Goal: Contribute content: Contribute content

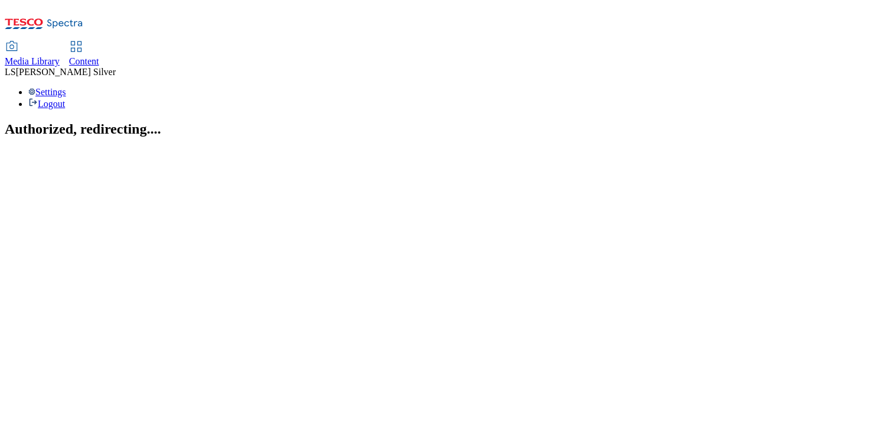
click at [60, 56] on span "Media Library" at bounding box center [32, 61] width 55 height 10
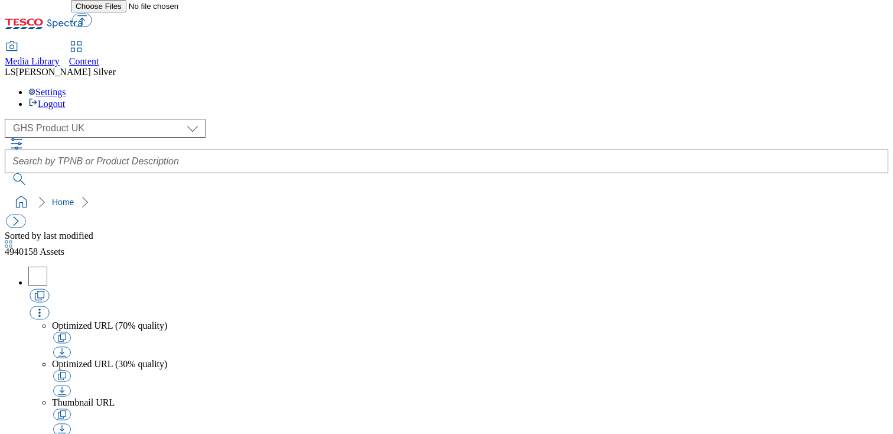
click at [109, 119] on div "( optional ) GHS Marketing UK GHS Product UK GHS Product UK" at bounding box center [447, 152] width 884 height 66
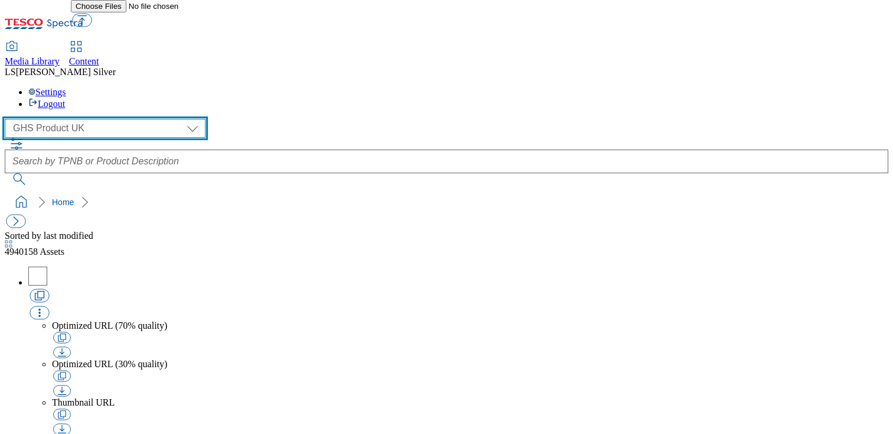
click at [109, 119] on select "GHS Marketing UK GHS Product [GEOGRAPHIC_DATA]" at bounding box center [105, 128] width 201 height 19
select select "flare-ghs-mktg"
click at [8, 119] on select "GHS Marketing UK GHS Product [GEOGRAPHIC_DATA]" at bounding box center [105, 128] width 201 height 19
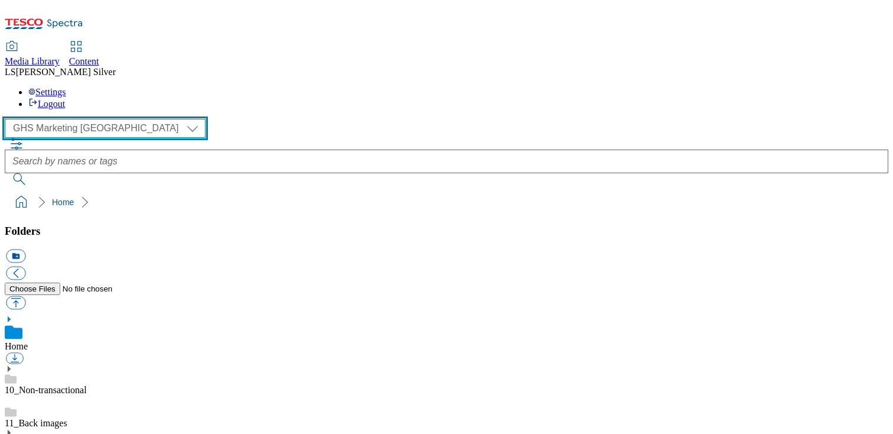
scroll to position [98, 0]
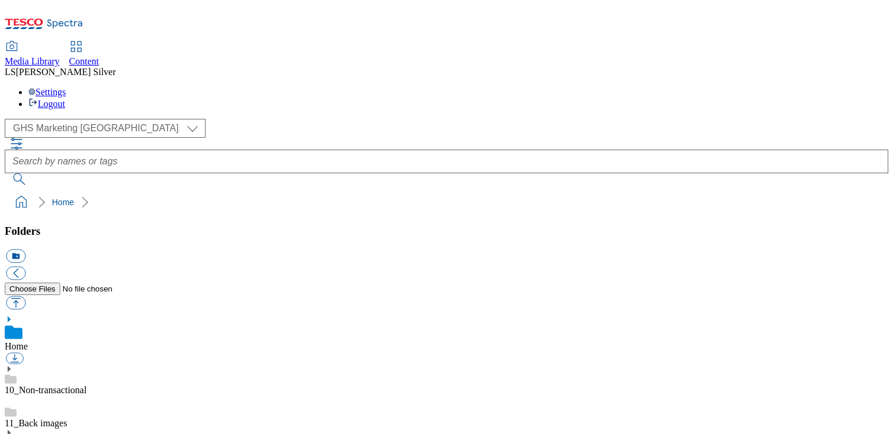
drag, startPoint x: 92, startPoint y: 337, endPoint x: 92, endPoint y: 346, distance: 8.3
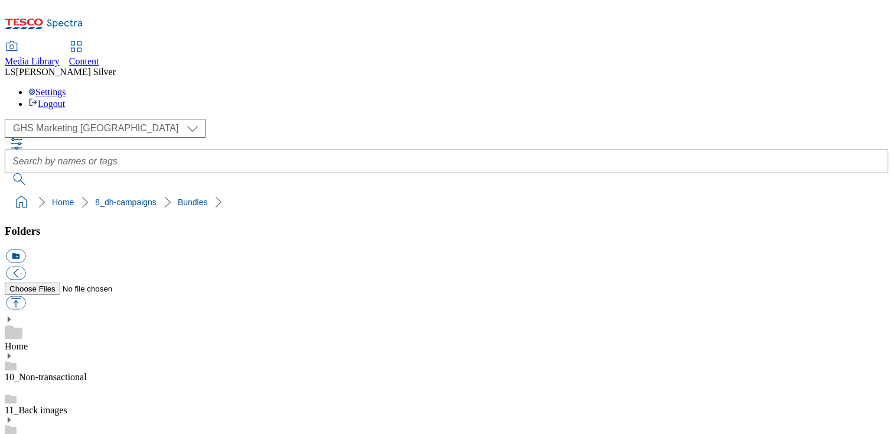
click at [25, 296] on button "button" at bounding box center [16, 303] width 20 height 14
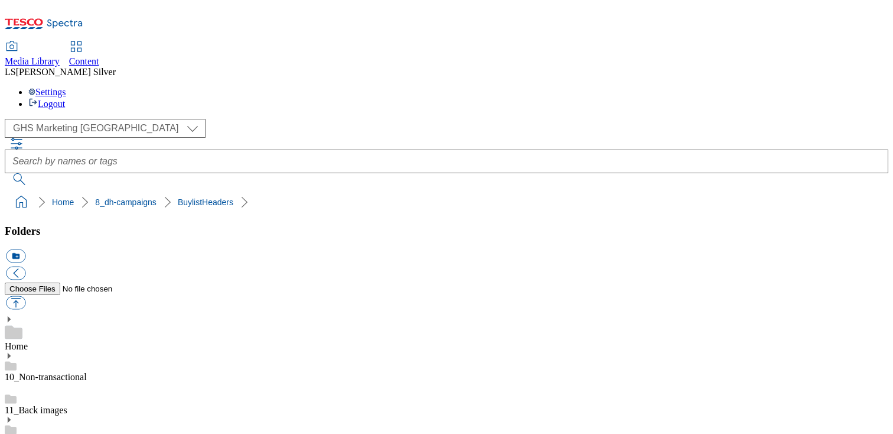
type input "C:\fakepath\1757416658818-ad542062_ROI_Keelings_Apple_LegoBrand_H_1184x333_V2.j…"
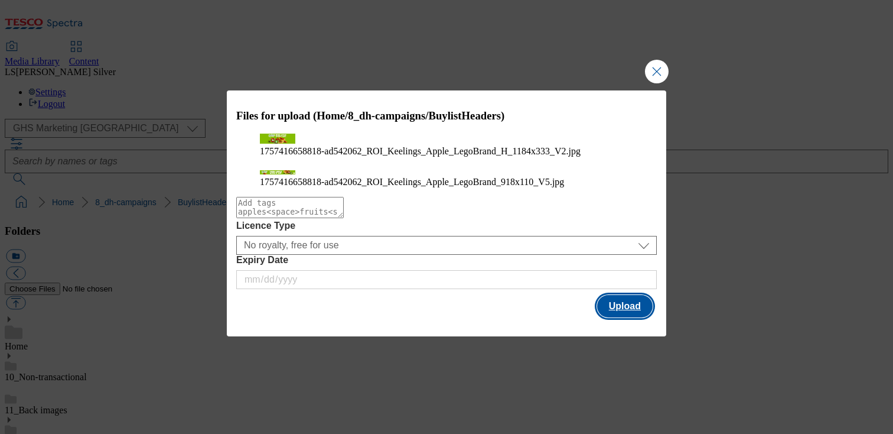
click at [607, 317] on button "Upload" at bounding box center [625, 306] width 56 height 22
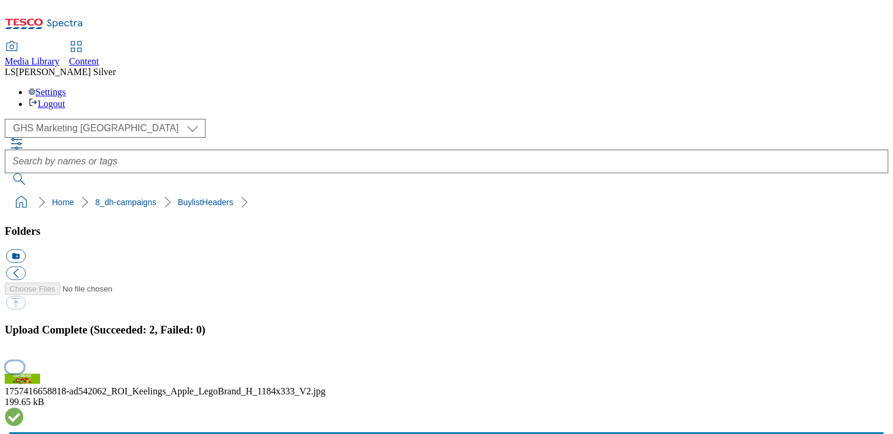
click at [24, 361] on button "button" at bounding box center [15, 366] width 18 height 11
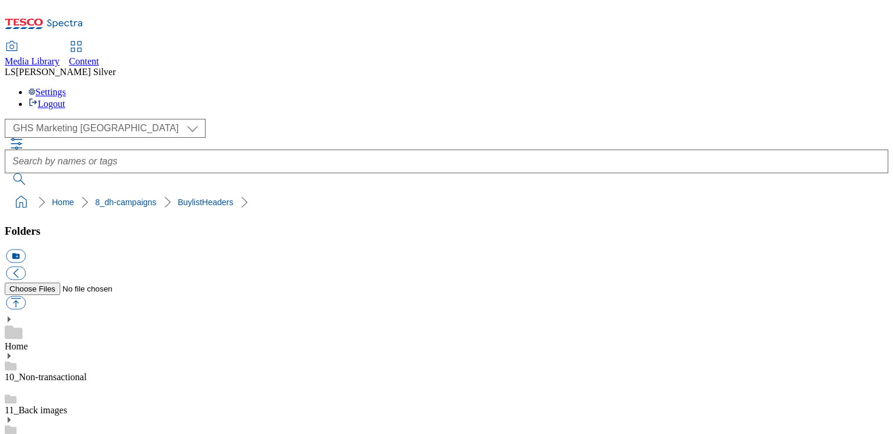
drag, startPoint x: 474, startPoint y: 272, endPoint x: 513, endPoint y: 270, distance: 39.0
copy div "ad542062"
click at [99, 56] on div "Content" at bounding box center [84, 61] width 30 height 11
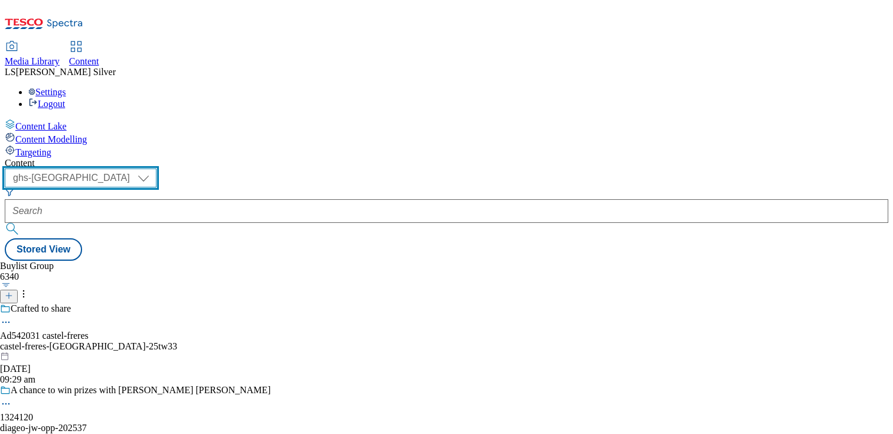
click at [157, 168] on select "ghs-roi ghs-uk" at bounding box center [81, 177] width 152 height 19
select select "ghs-roi"
click at [154, 168] on select "ghs-roi ghs-uk" at bounding box center [81, 177] width 152 height 19
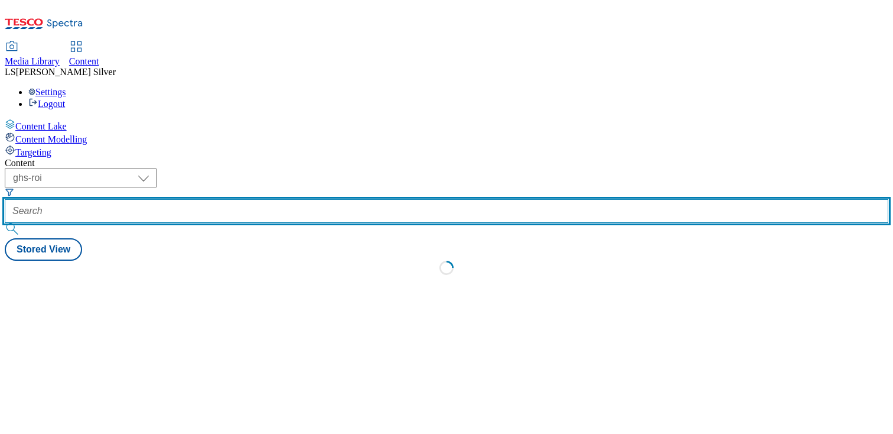
click at [278, 199] on input "text" at bounding box center [447, 211] width 884 height 24
paste input "ad542062"
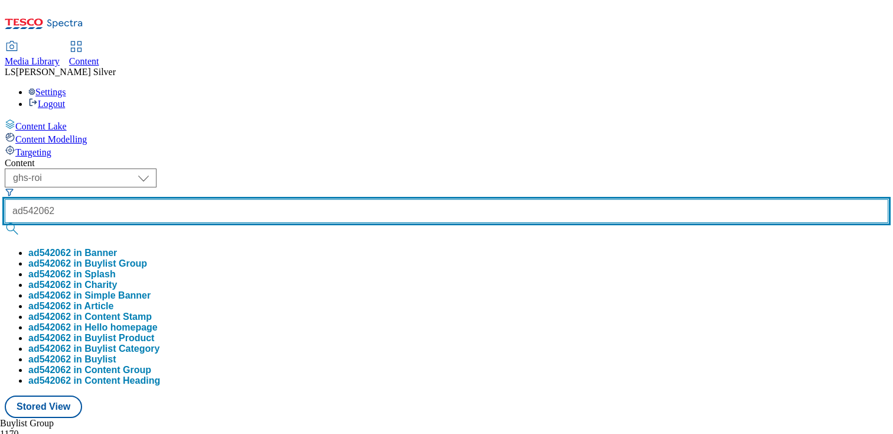
type input "ad542062"
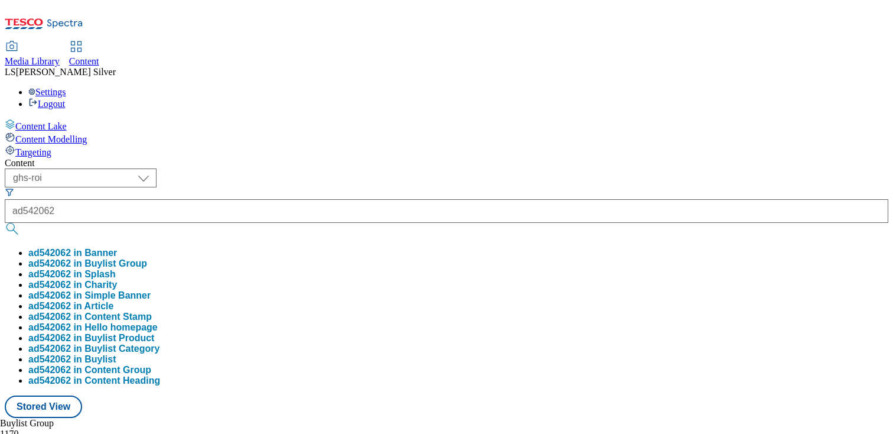
click at [147, 258] on button "ad542062 in Buylist Group" at bounding box center [87, 263] width 119 height 11
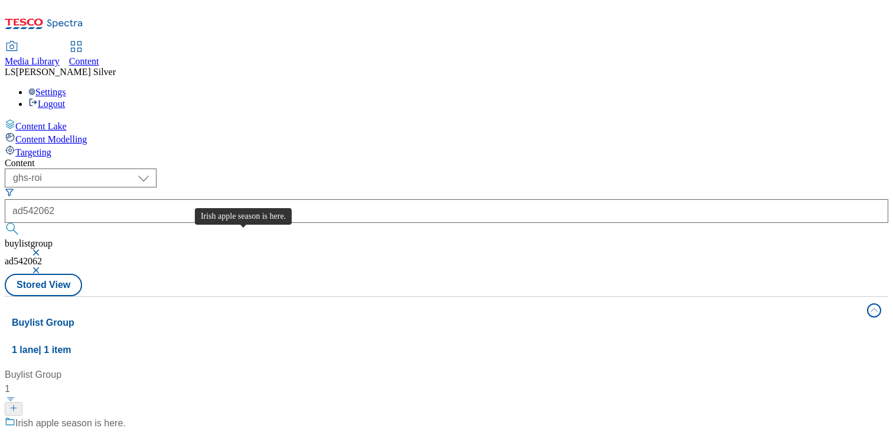
click at [126, 416] on span "Irish apple season is here." at bounding box center [70, 423] width 111 height 15
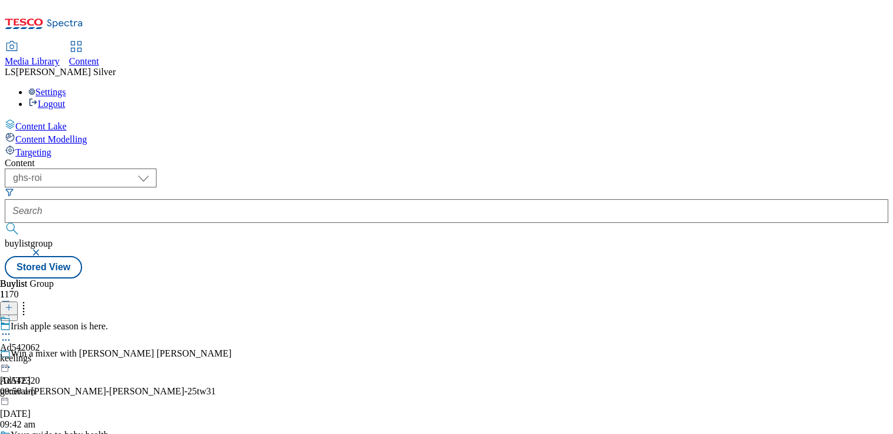
click at [12, 328] on icon at bounding box center [6, 334] width 12 height 12
click at [50, 355] on span "Edit" at bounding box center [44, 359] width 14 height 9
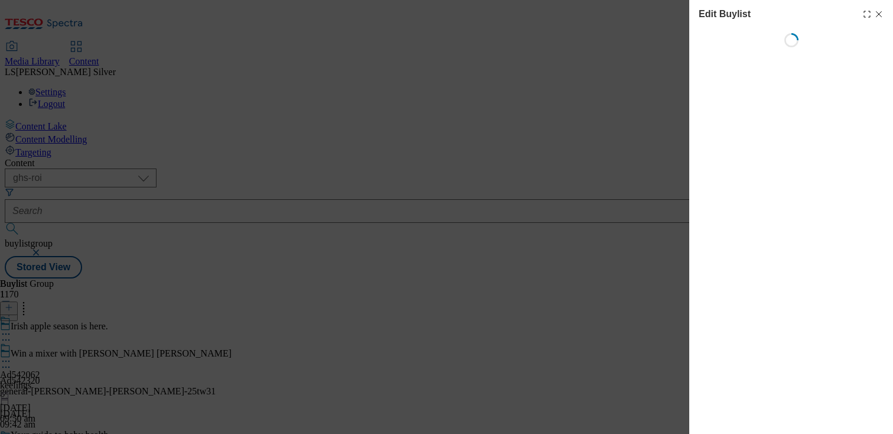
select select "tactical"
select select "supplier funded short term 1-3 weeks"
select select "dunnhumby"
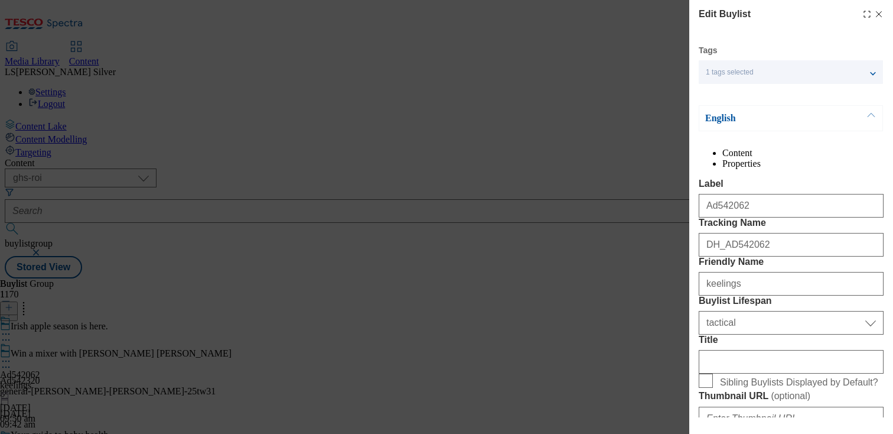
select select "Banner"
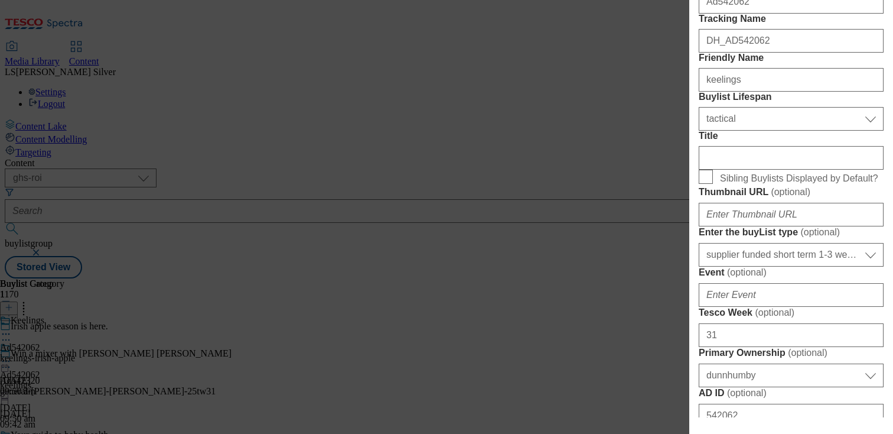
scroll to position [978, 0]
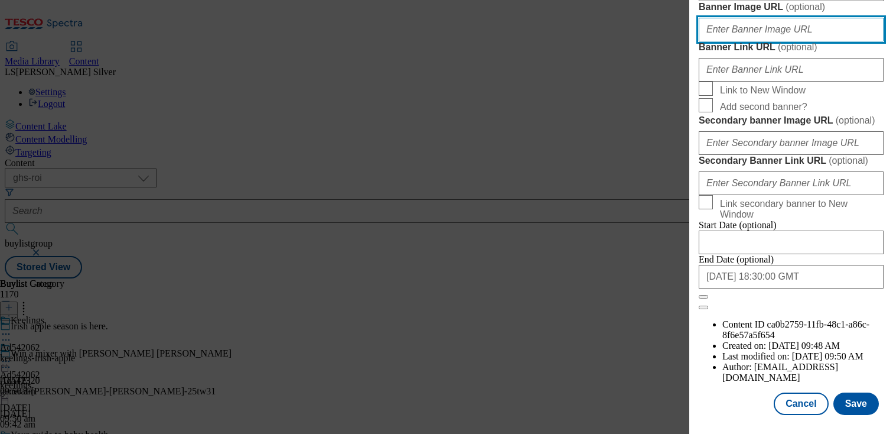
click at [788, 41] on input "Banner Image URL ( optional )" at bounding box center [791, 30] width 185 height 24
paste input "https://digitalcontent.api.tesco.com/v2/media/ghs-mktg/32df7345-fad2-4725-bfff-…"
type input "https://digitalcontent.api.tesco.com/v2/media/ghs-mktg/32df7345-fad2-4725-bfff-…"
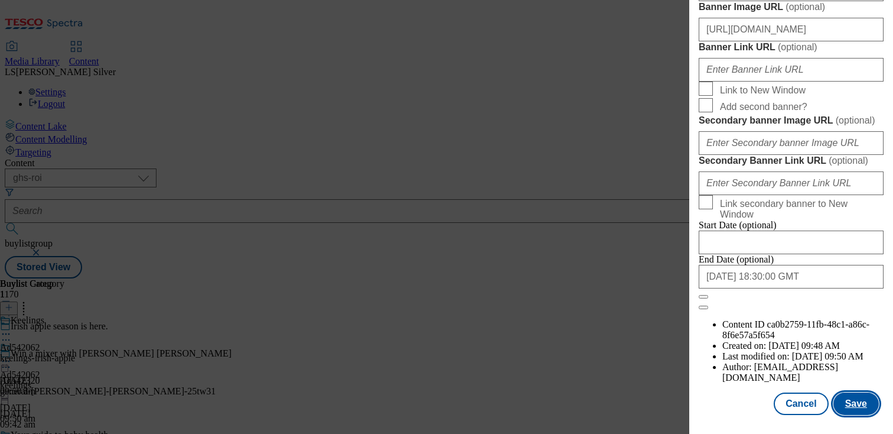
scroll to position [0, 0]
click at [841, 401] on button "Save" at bounding box center [857, 403] width 46 height 22
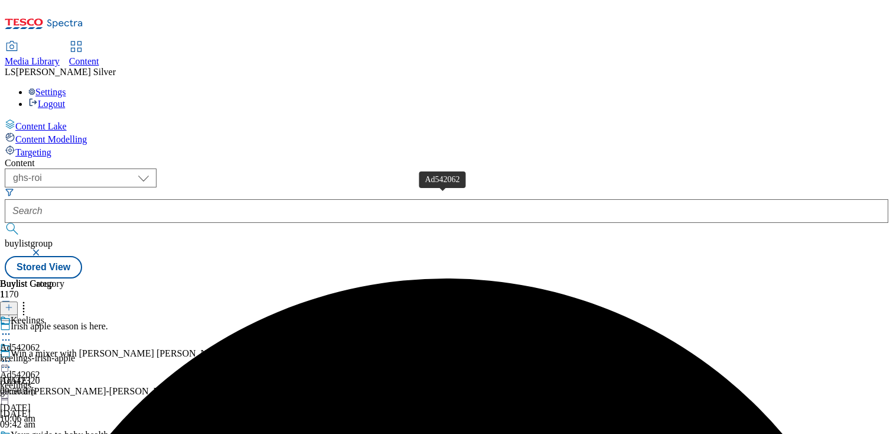
click at [40, 369] on div "Ad542062" at bounding box center [20, 374] width 40 height 11
click at [12, 355] on icon at bounding box center [6, 361] width 12 height 12
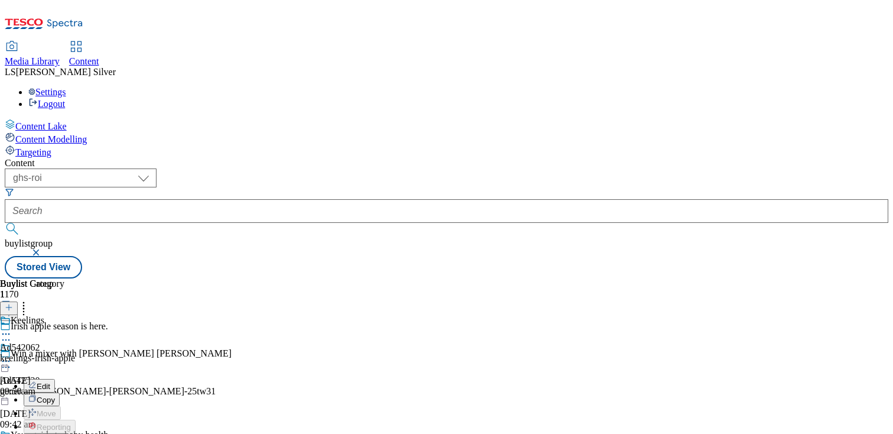
click at [50, 382] on span "Edit" at bounding box center [44, 386] width 14 height 9
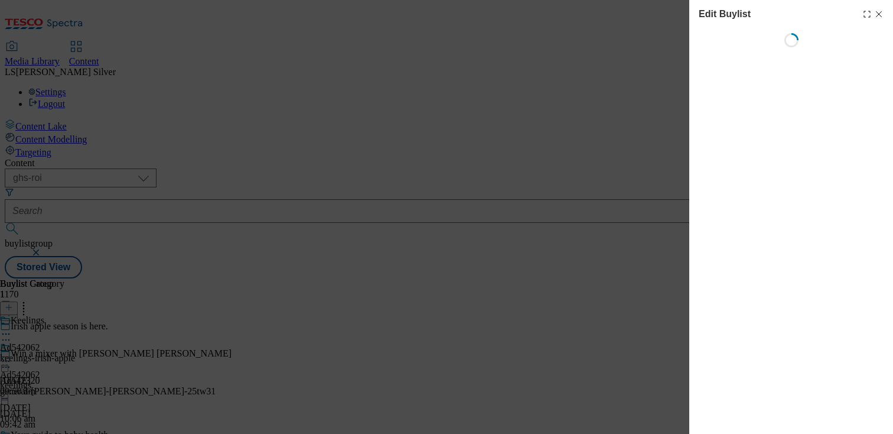
select select "tactical"
select select "supplier funded short term 1-3 weeks"
select select "dunnhumby"
select select "Banner"
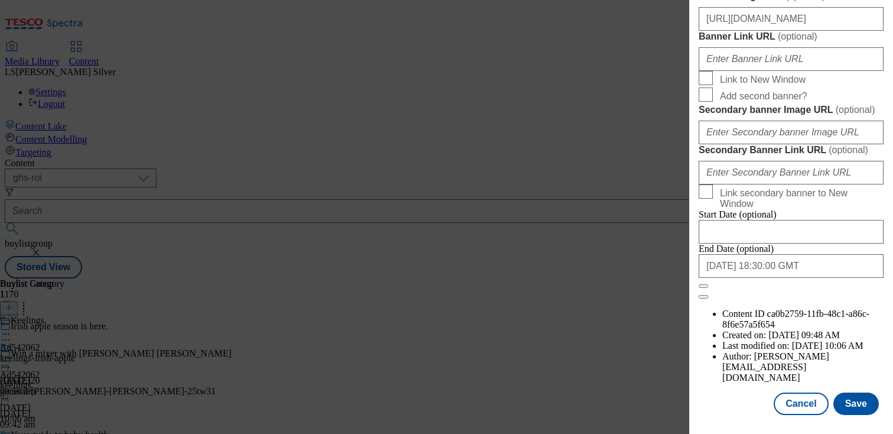
scroll to position [992, 0]
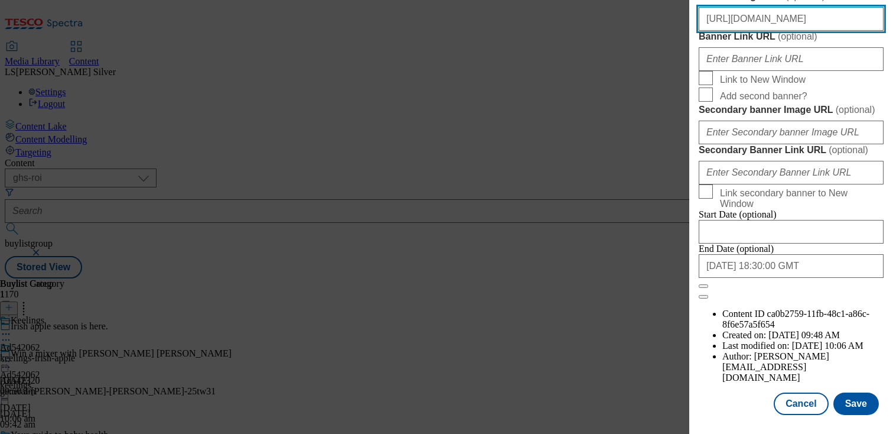
click at [785, 31] on input "https://digitalcontent.api.tesco.com/v2/media/ghs-mktg/32df7345-fad2-4725-bfff-…" at bounding box center [791, 19] width 185 height 24
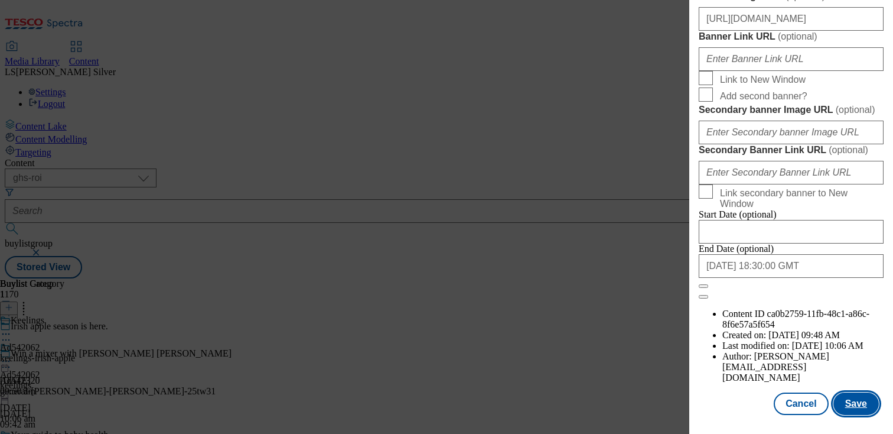
click at [867, 411] on button "Save" at bounding box center [857, 403] width 46 height 22
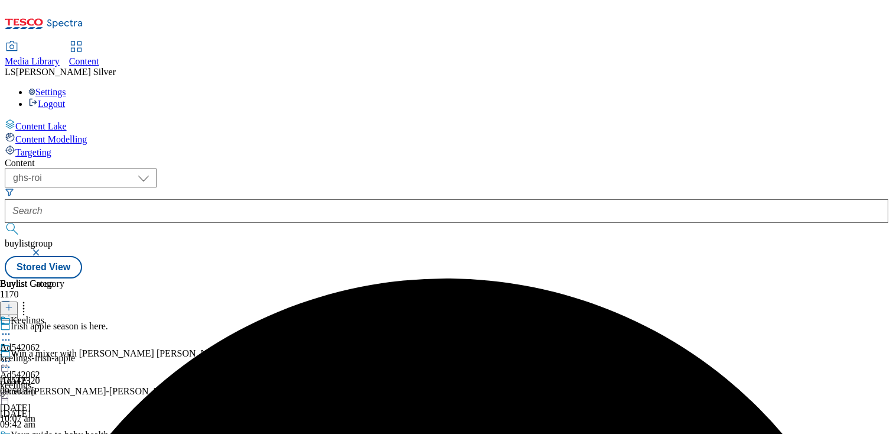
click at [12, 355] on icon at bounding box center [6, 361] width 12 height 12
click at [64, 433] on span "Preview" at bounding box center [51, 440] width 28 height 9
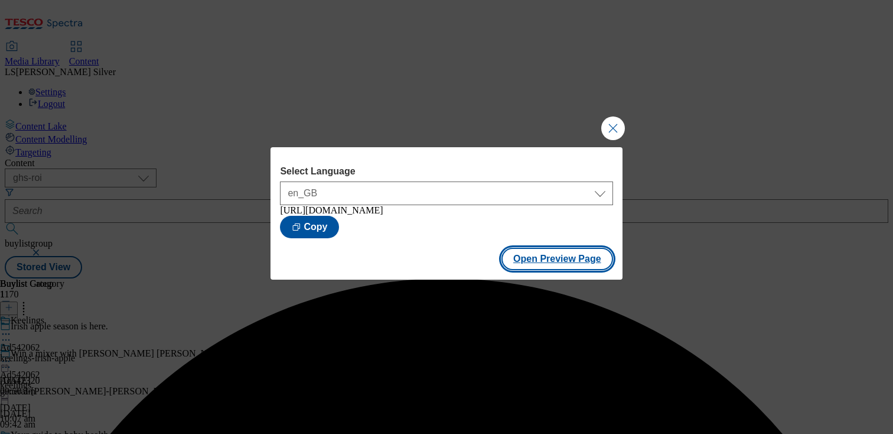
click at [592, 261] on button "Open Preview Page" at bounding box center [558, 259] width 112 height 22
click at [613, 117] on button "Close Modal" at bounding box center [614, 128] width 24 height 24
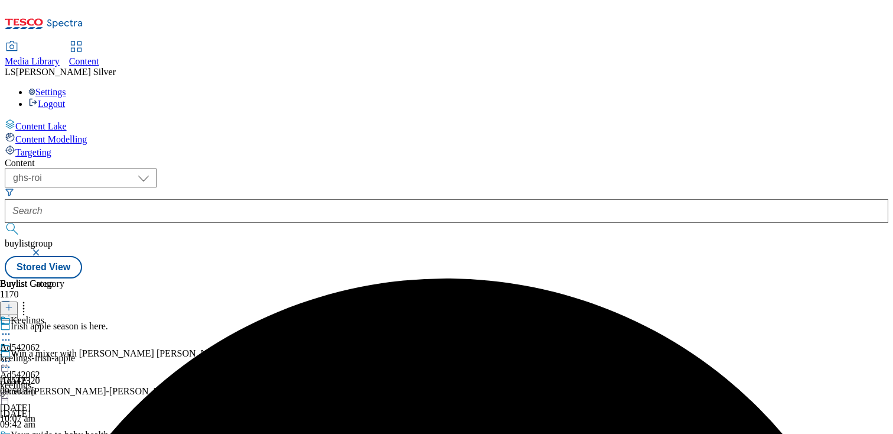
click at [12, 355] on icon at bounding box center [6, 361] width 12 height 12
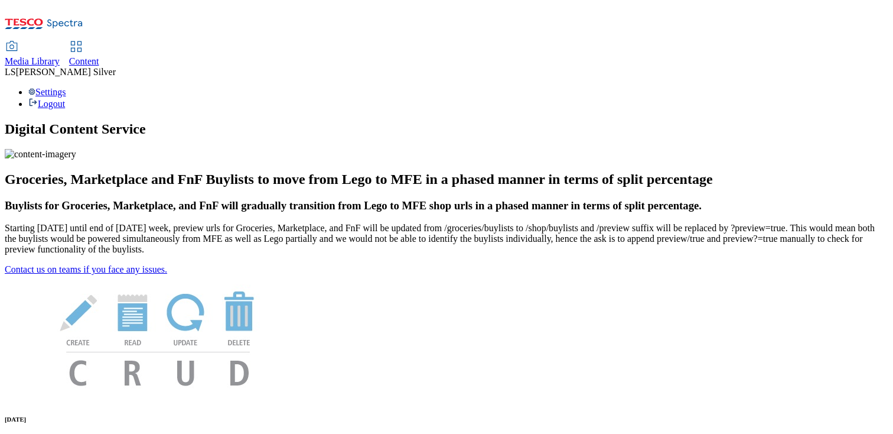
click at [198, 5] on div "Media Library Content LS [PERSON_NAME] Settings Logout" at bounding box center [447, 57] width 884 height 105
click at [60, 56] on span "Media Library" at bounding box center [32, 61] width 55 height 10
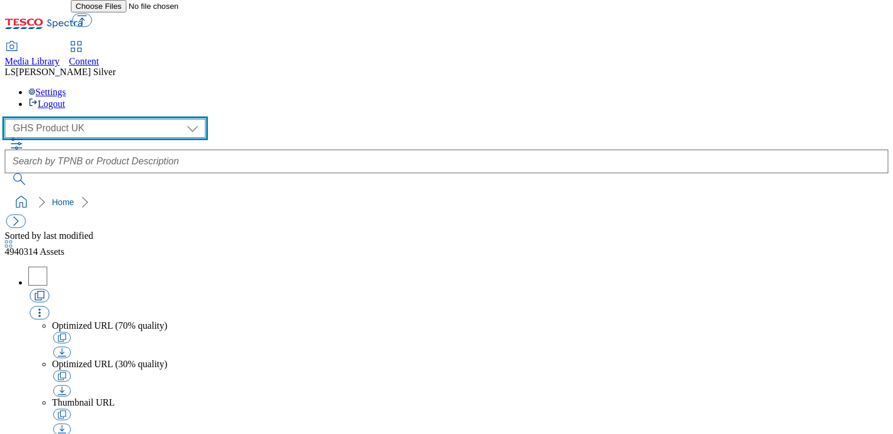
click at [96, 119] on select "GHS Marketing UK GHS Product [GEOGRAPHIC_DATA]" at bounding box center [105, 128] width 201 height 19
click at [8, 119] on select "GHS Marketing UK GHS Product [GEOGRAPHIC_DATA]" at bounding box center [105, 128] width 201 height 19
click at [92, 119] on select "GHS Marketing UK GHS Product [GEOGRAPHIC_DATA]" at bounding box center [105, 128] width 201 height 19
click at [8, 119] on select "GHS Marketing UK GHS Product [GEOGRAPHIC_DATA]" at bounding box center [105, 128] width 201 height 19
click at [92, 119] on select "GHS Marketing UK GHS Product [GEOGRAPHIC_DATA]" at bounding box center [105, 128] width 201 height 19
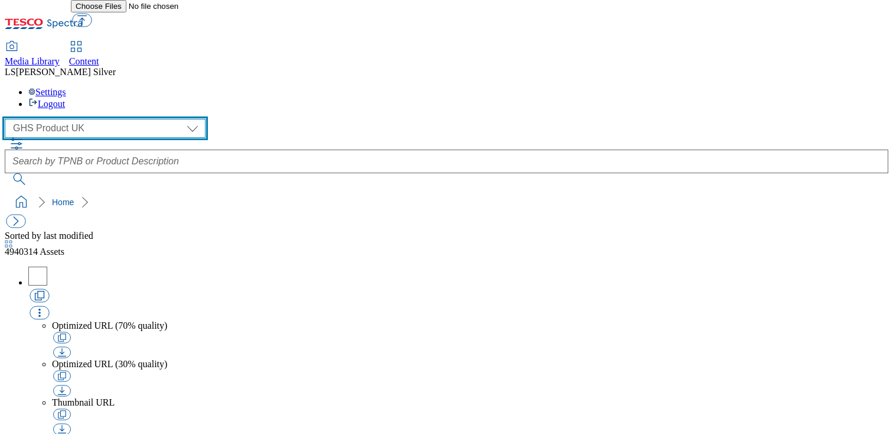
select select "flare-ghs-mktg"
click at [8, 119] on select "GHS Marketing UK GHS Product [GEOGRAPHIC_DATA]" at bounding box center [105, 128] width 201 height 19
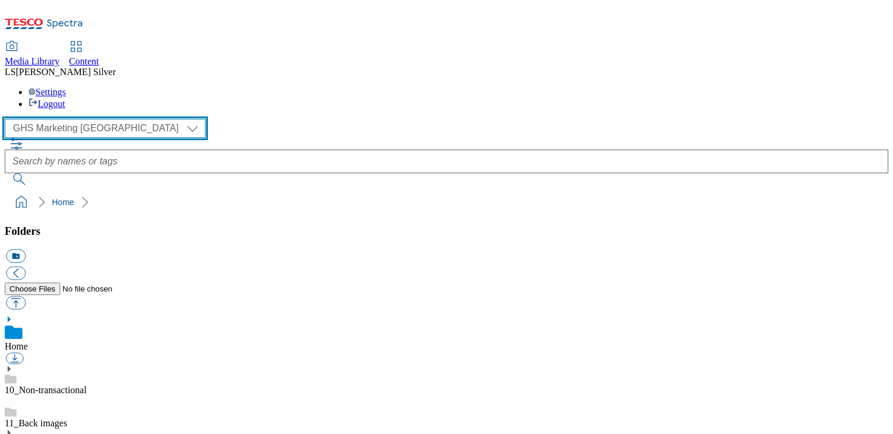
scroll to position [128, 0]
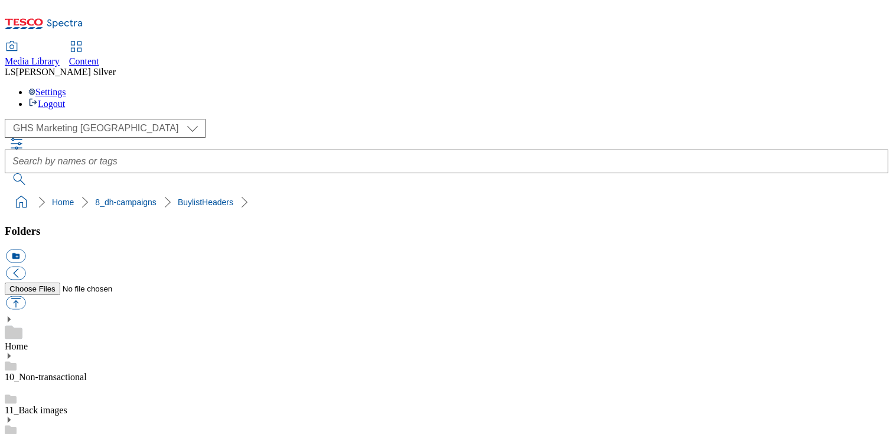
click at [99, 42] on link "Content" at bounding box center [84, 54] width 30 height 25
click at [25, 296] on button "button" at bounding box center [16, 303] width 20 height 14
type input "C:\fakepath\1758199011357-ad542213_Alfez_LegoBrand_H_1184x333_V1.jpg"
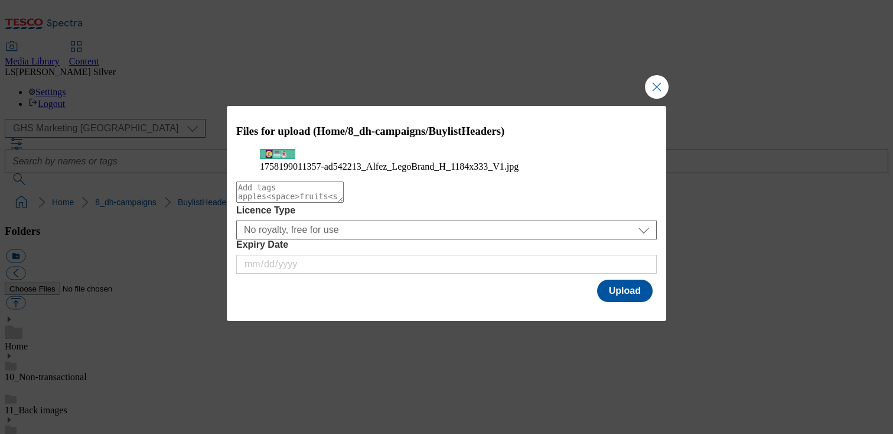
click at [609, 274] on div "Expiry Date" at bounding box center [446, 256] width 421 height 34
click at [609, 302] on button "Upload" at bounding box center [625, 291] width 56 height 22
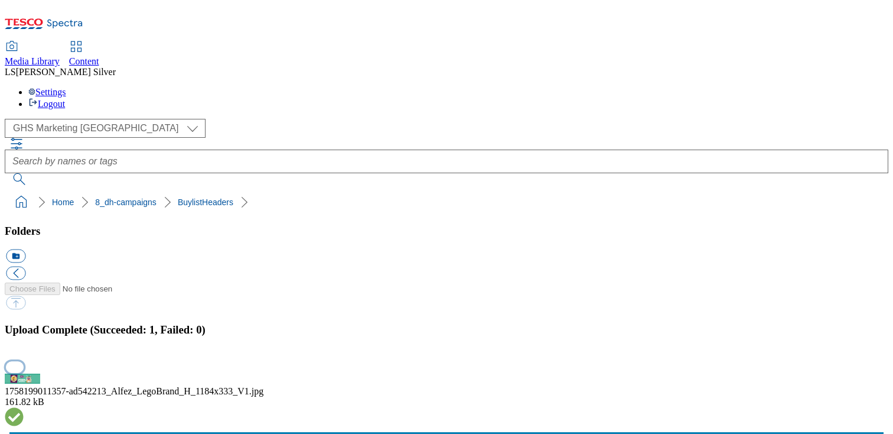
click at [24, 361] on button "button" at bounding box center [15, 366] width 18 height 11
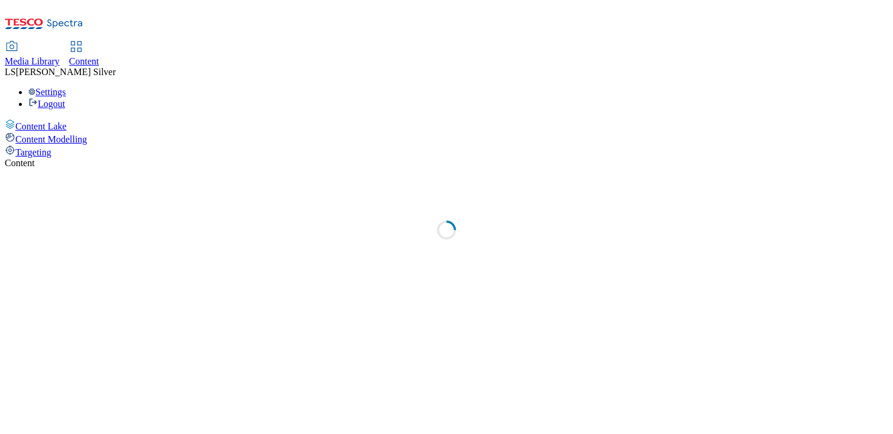
select select "ghs-uk"
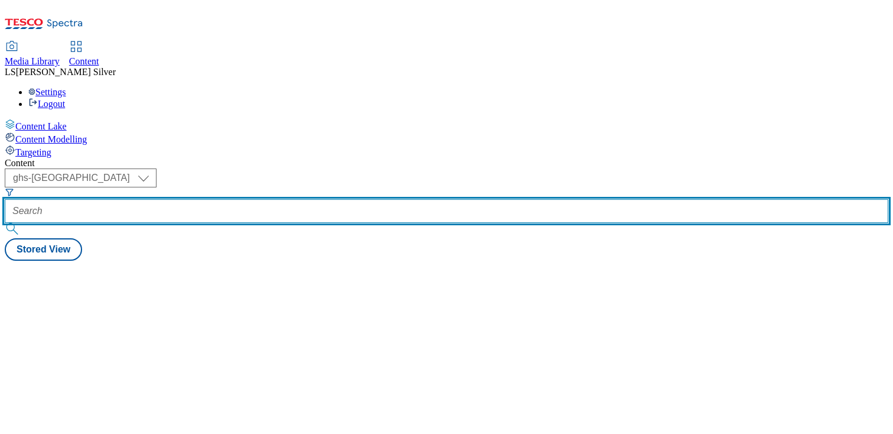
click at [278, 199] on input "text" at bounding box center [447, 211] width 884 height 24
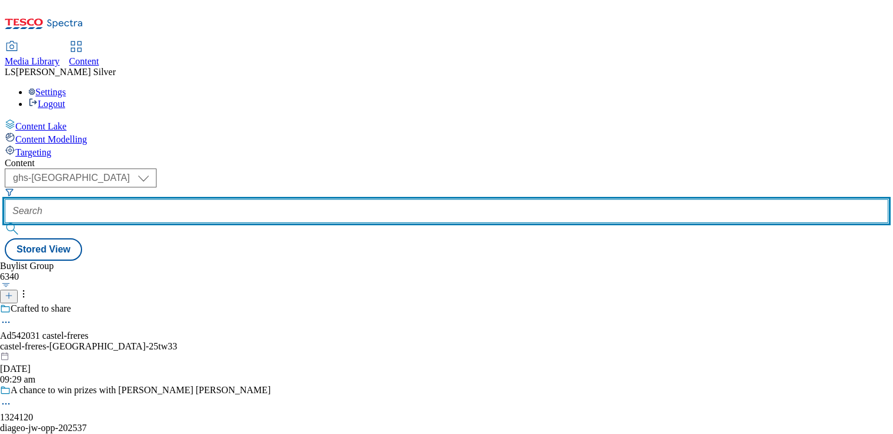
paste input "https://www.tesco.com/groceries/en-GB/buylists/abf-alfez-25tw31/abf?icid=DHABFA…"
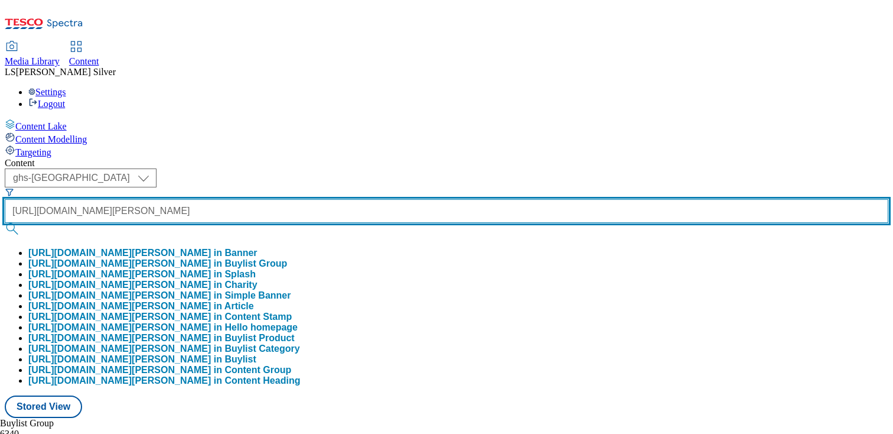
paste input "abf-alfez-25tw3"
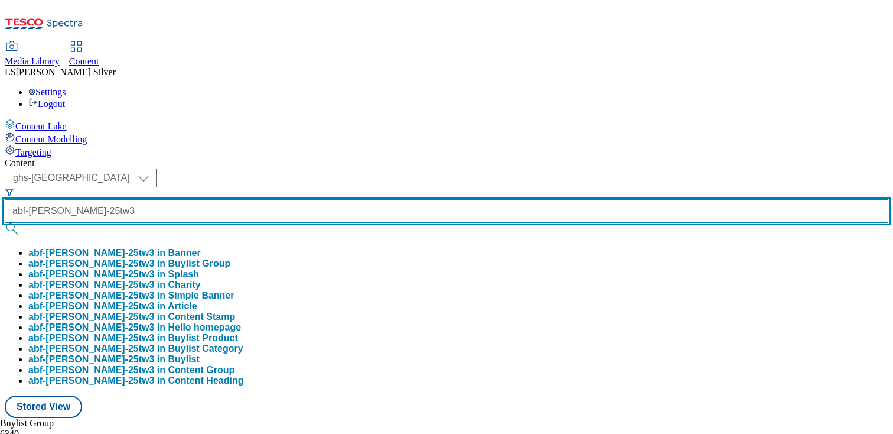
type input "abf-alfez-25tw3"
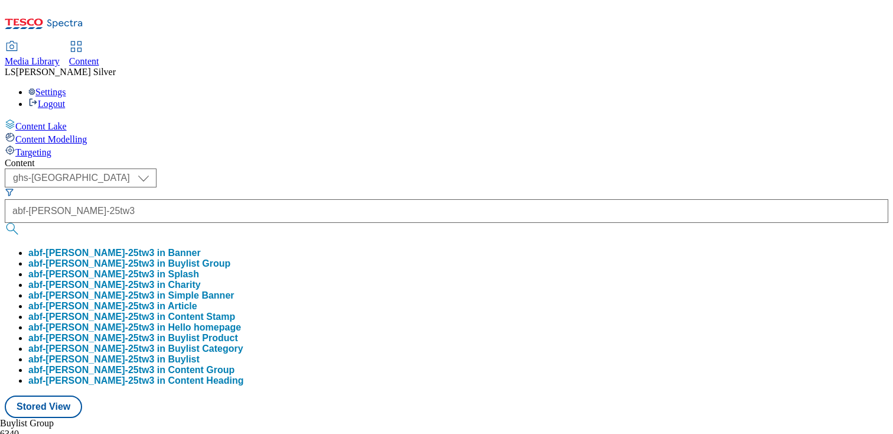
click at [230, 258] on button "abf-alfez-25tw3 in Buylist Group" at bounding box center [129, 263] width 202 height 11
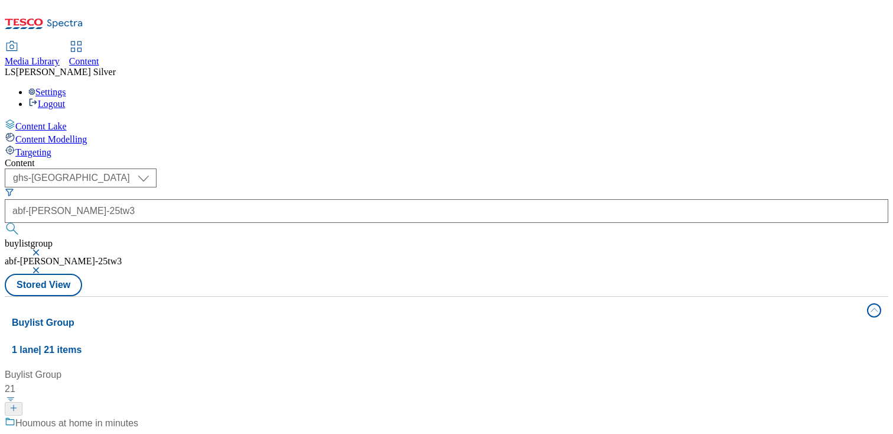
click at [138, 416] on div "Houmous at home in minutes" at bounding box center [76, 423] width 123 height 14
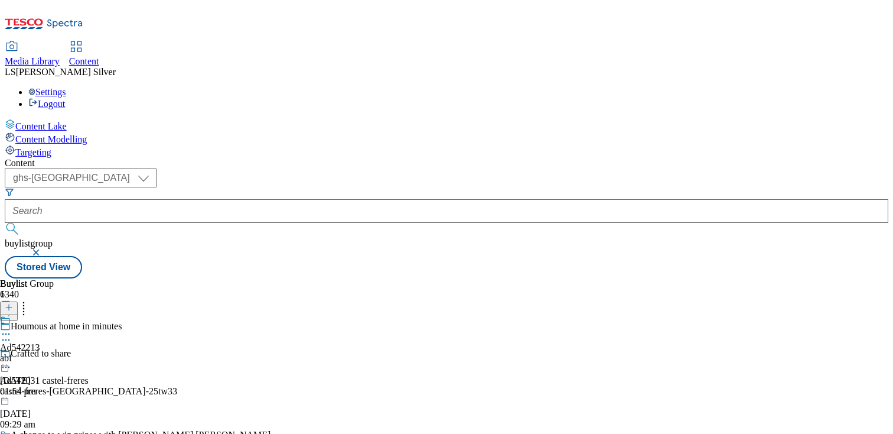
click at [12, 328] on icon at bounding box center [6, 334] width 12 height 12
click at [50, 355] on span "Edit" at bounding box center [44, 359] width 14 height 9
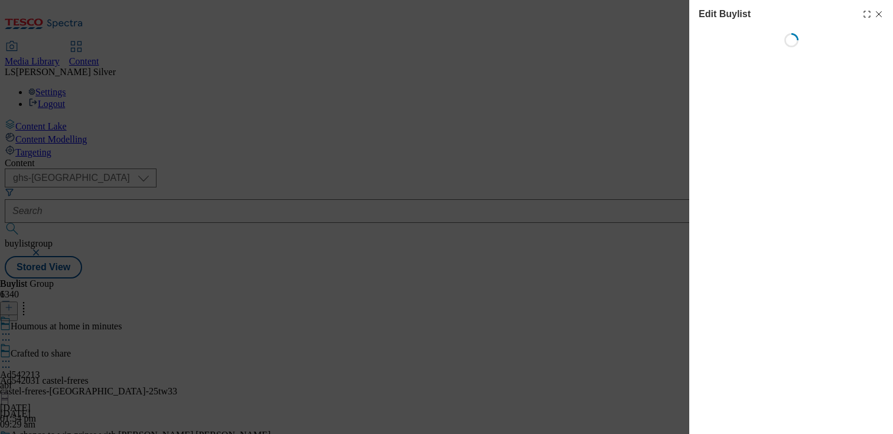
select select "tactical"
select select "supplier funded short term 1-3 weeks"
select select "dunnhumby"
select select "Banner"
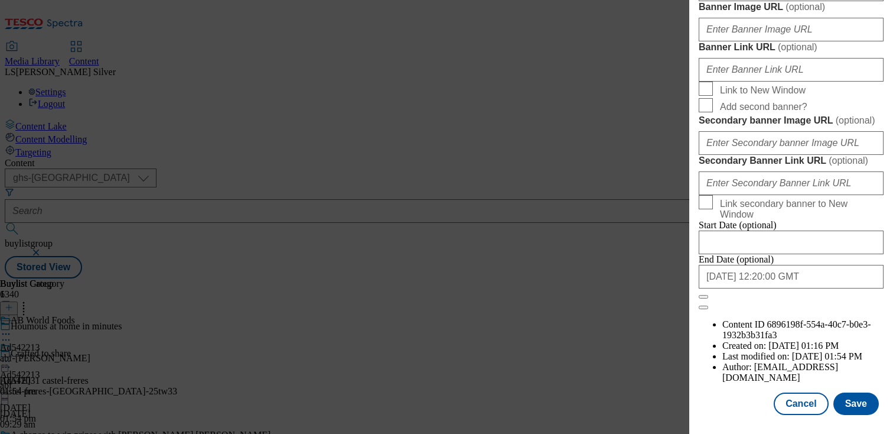
scroll to position [911, 0]
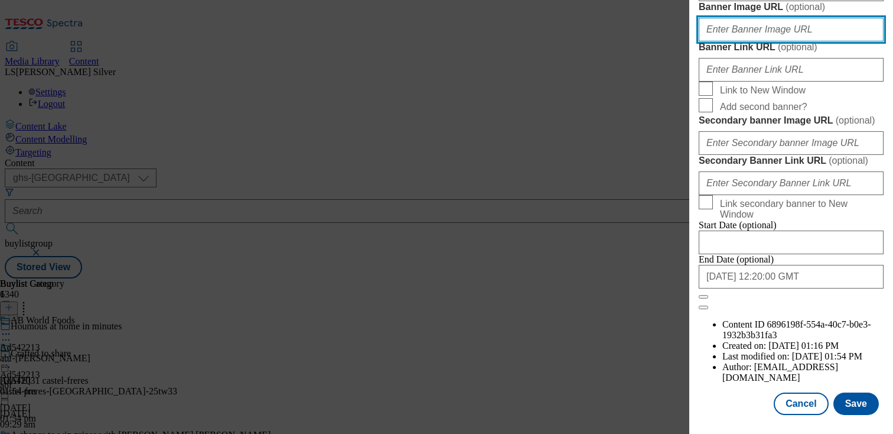
click at [782, 41] on input "Banner Image URL ( optional )" at bounding box center [791, 30] width 185 height 24
paste input "https://digitalcontent.api.tesco.com/v2/media/ghs-mktg/694ad2be-8ddd-4289-854f-…"
type input "https://digitalcontent.api.tesco.com/v2/media/ghs-mktg/694ad2be-8ddd-4289-854f-…"
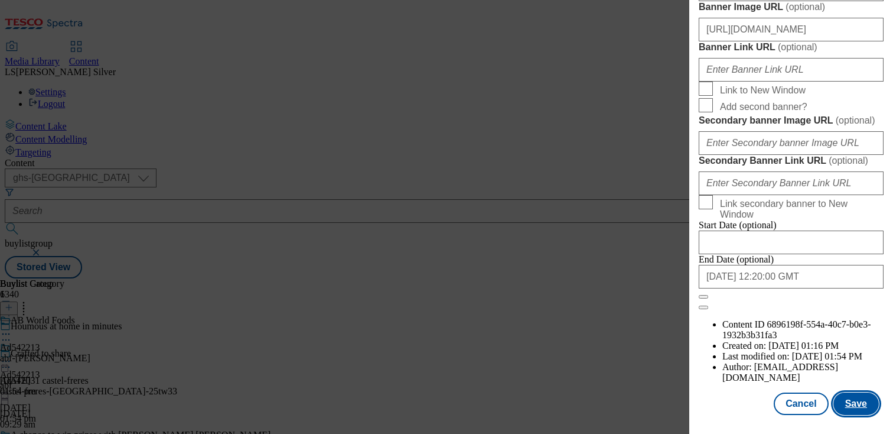
click at [871, 402] on button "Save" at bounding box center [857, 403] width 46 height 22
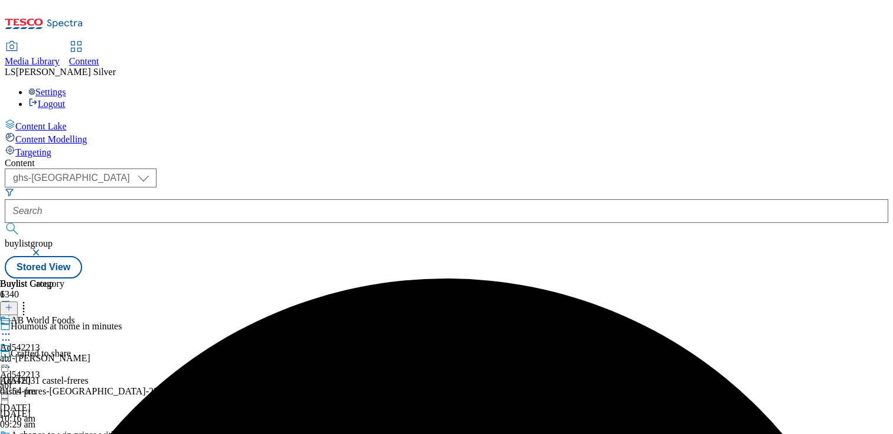
click at [12, 355] on icon at bounding box center [6, 361] width 12 height 12
click at [64, 433] on span "Preview" at bounding box center [51, 440] width 28 height 9
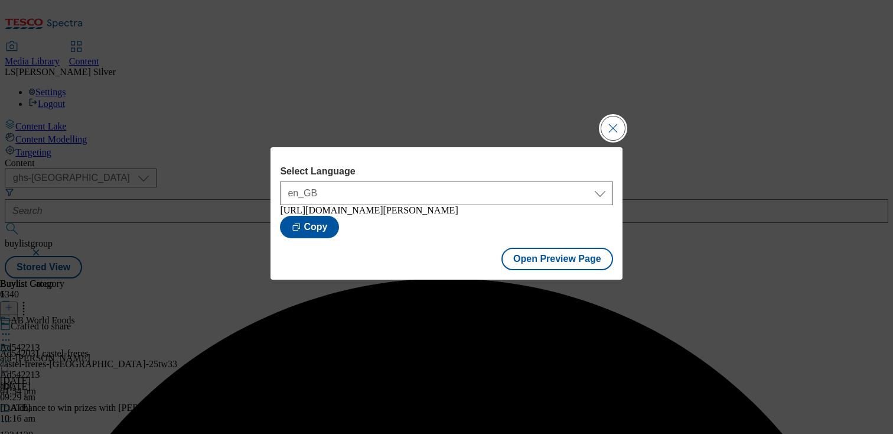
click at [609, 128] on button "Close Modal" at bounding box center [614, 128] width 24 height 24
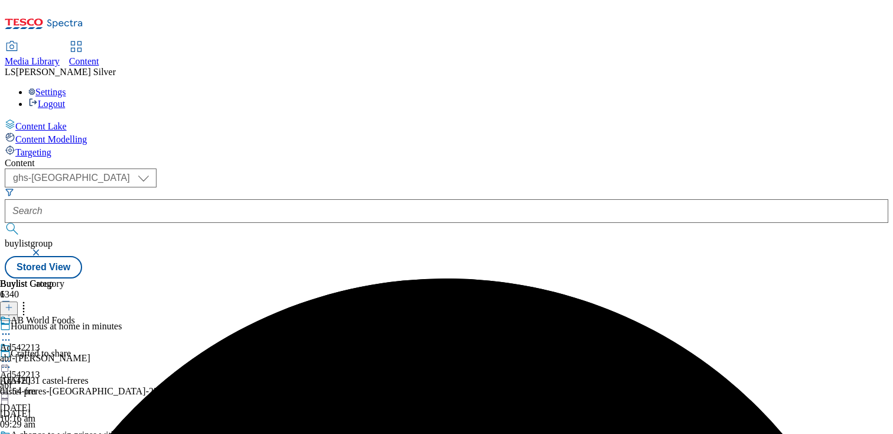
click at [12, 355] on icon at bounding box center [6, 361] width 12 height 12
